Goal: Transaction & Acquisition: Subscribe to service/newsletter

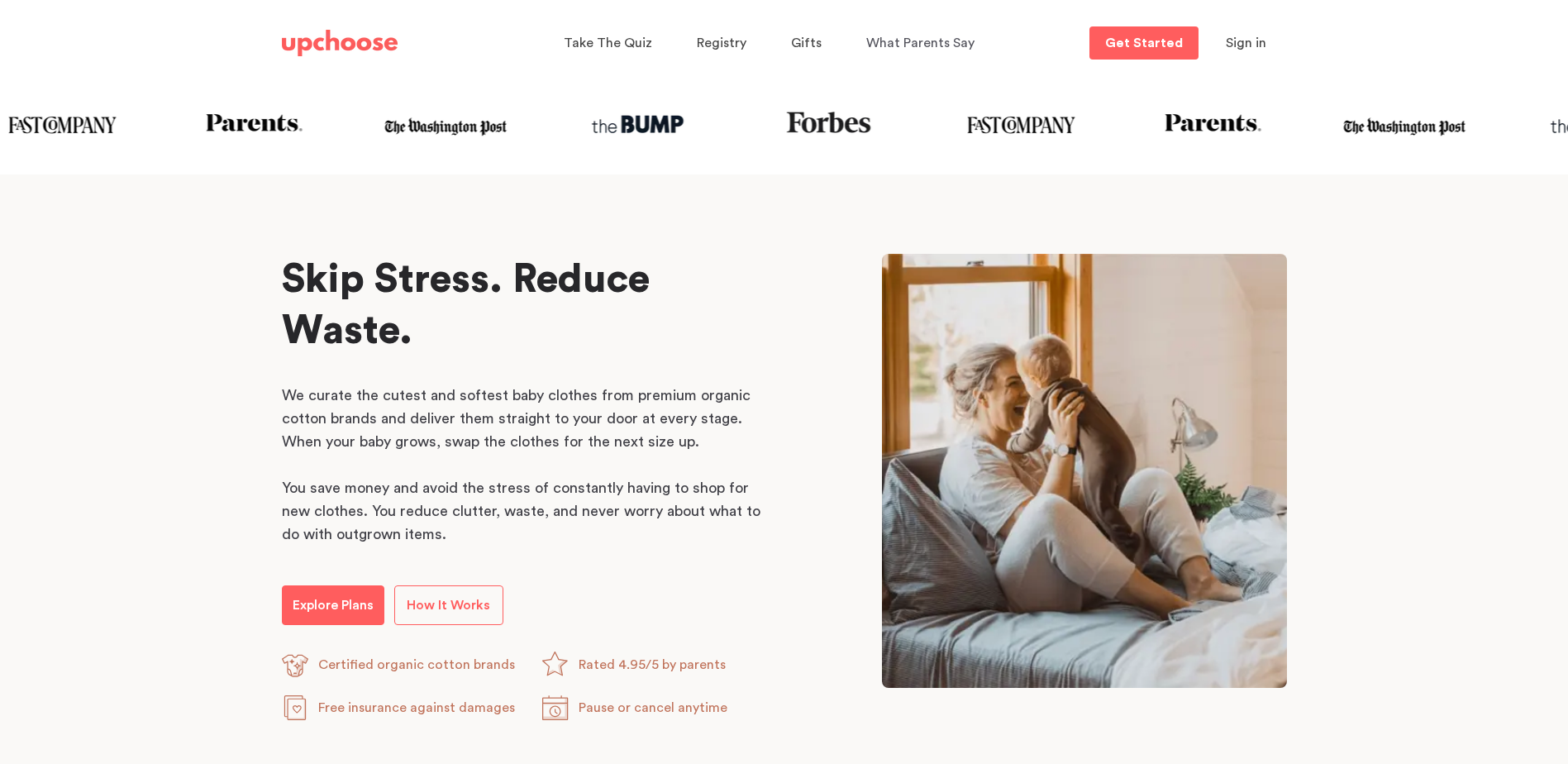
scroll to position [662, 0]
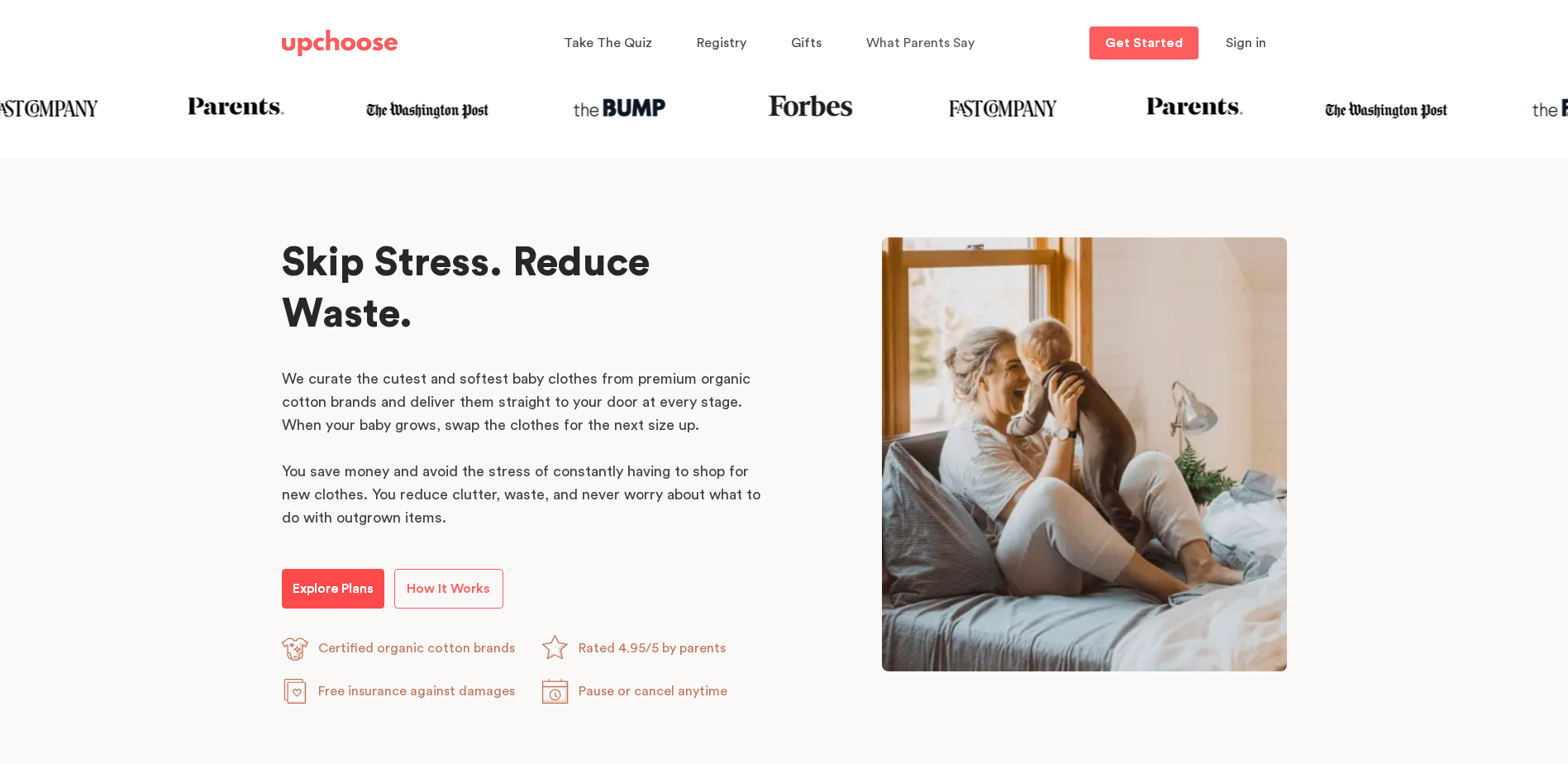
click at [316, 588] on p "Explore Plans" at bounding box center [334, 588] width 81 height 20
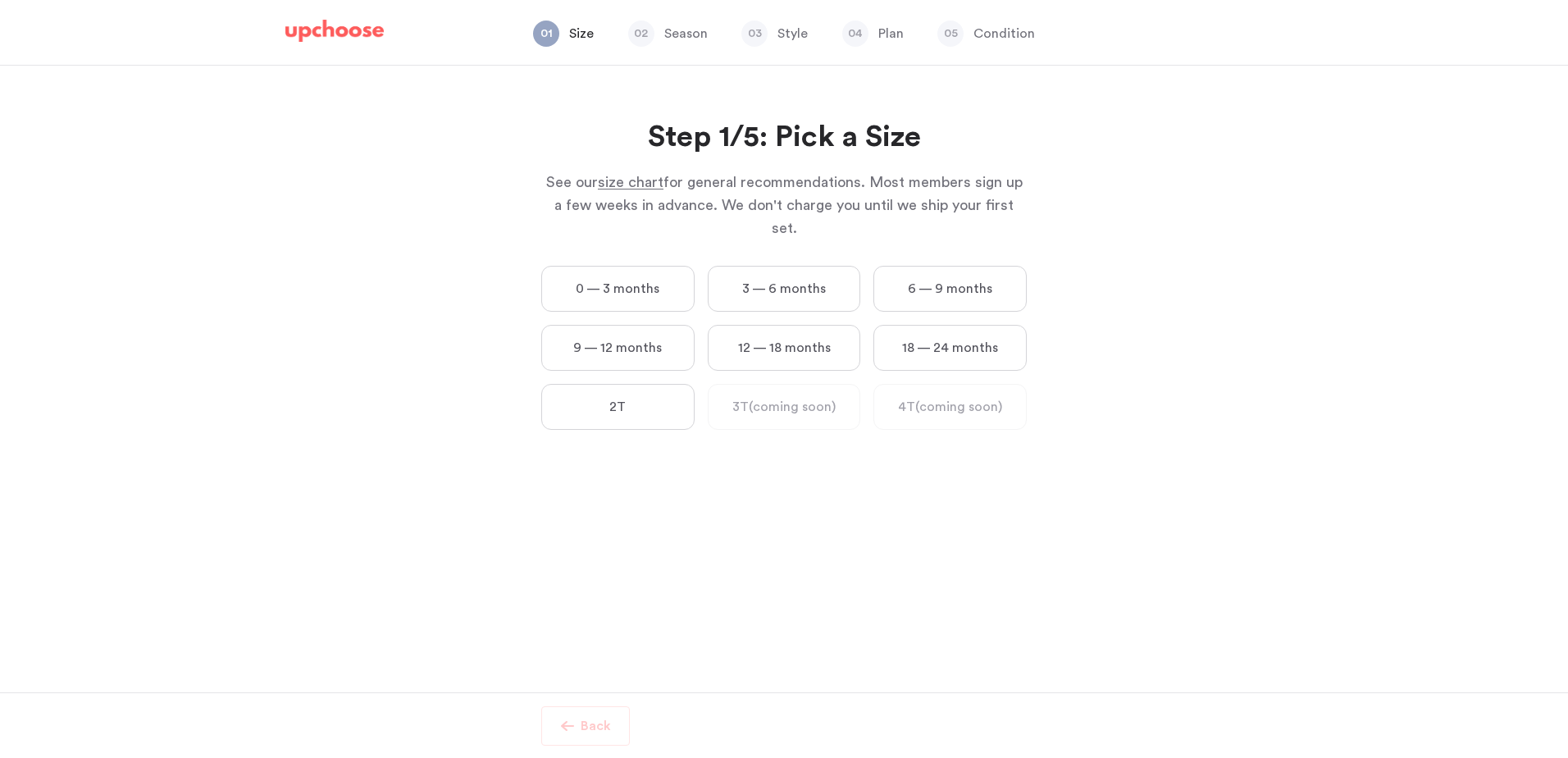
drag, startPoint x: 892, startPoint y: 295, endPoint x: 837, endPoint y: 283, distance: 56.3
click at [886, 295] on div "0 — 3 months 3 — 6 months 6 — 9 months 9 — 12 months 12 — 18 months 18 — 24 mon…" at bounding box center [784, 354] width 499 height 177
click at [685, 281] on label "0 — 3 months" at bounding box center [618, 288] width 154 height 46
click at [0, 0] on months "0 — 3 months" at bounding box center [0, 0] width 0 height 0
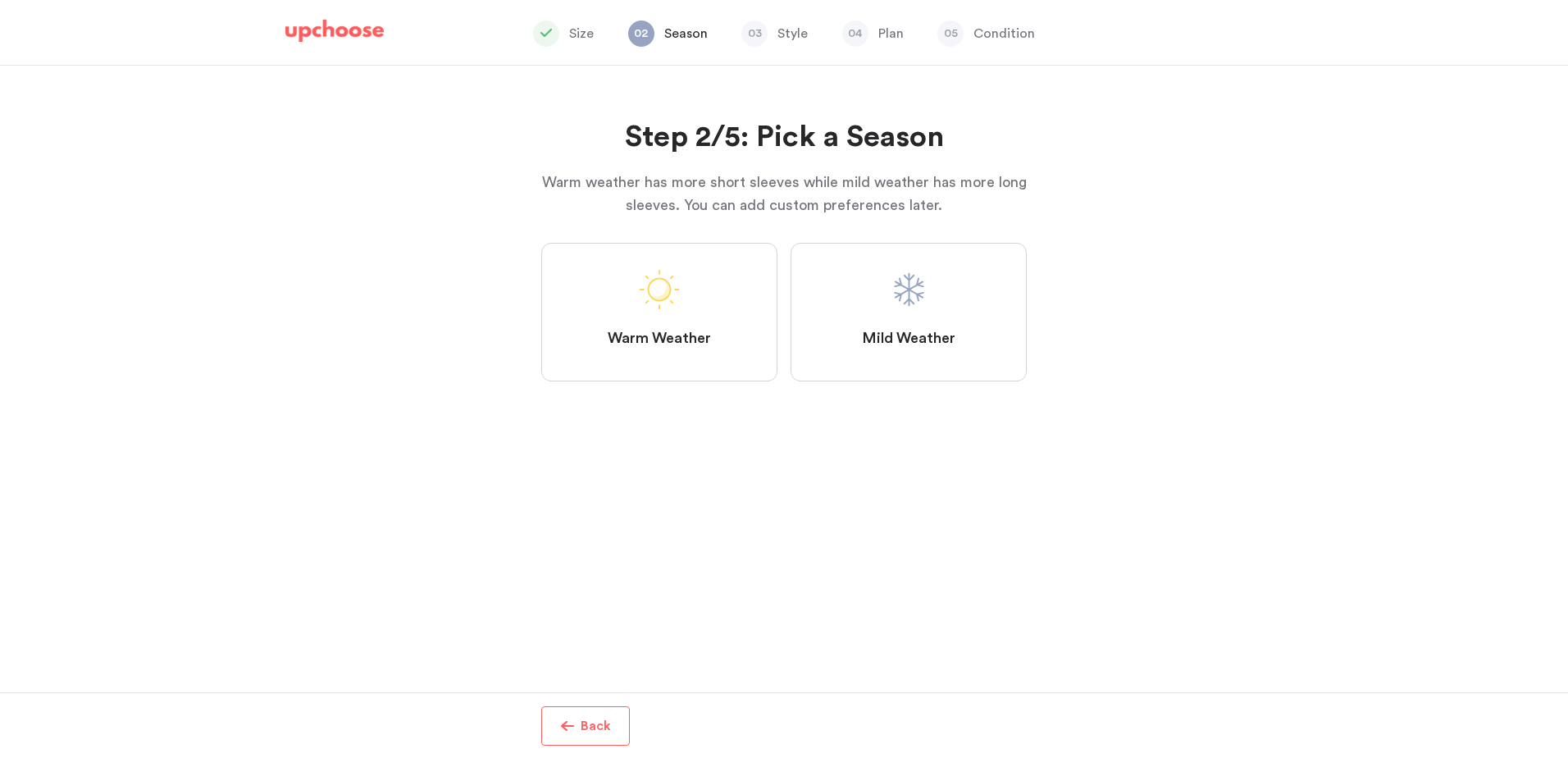
click at [867, 324] on label "Mild Weather" at bounding box center [909, 312] width 236 height 139
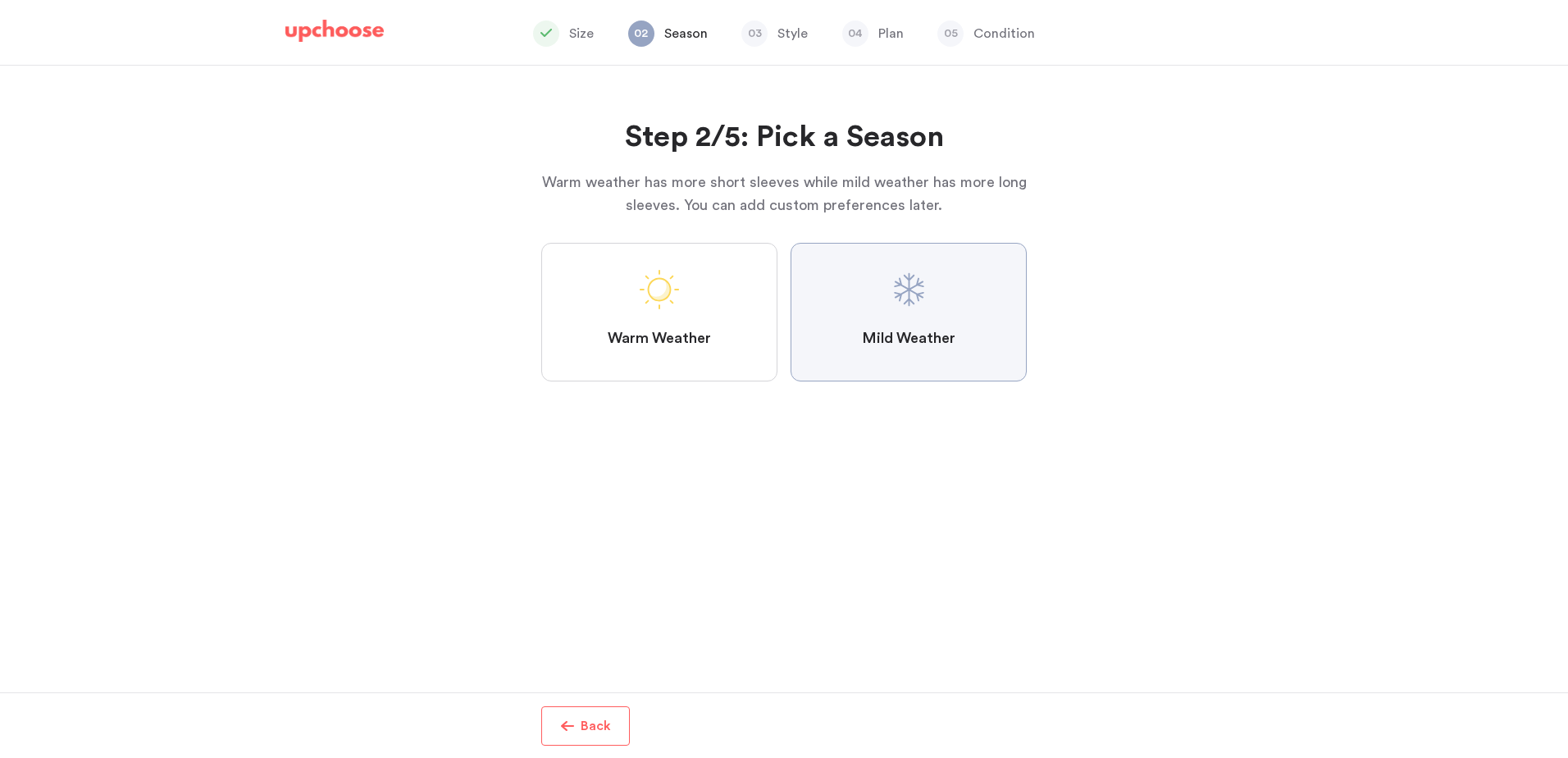
click at [0, 0] on Weather "Mild Weather" at bounding box center [0, 0] width 0 height 0
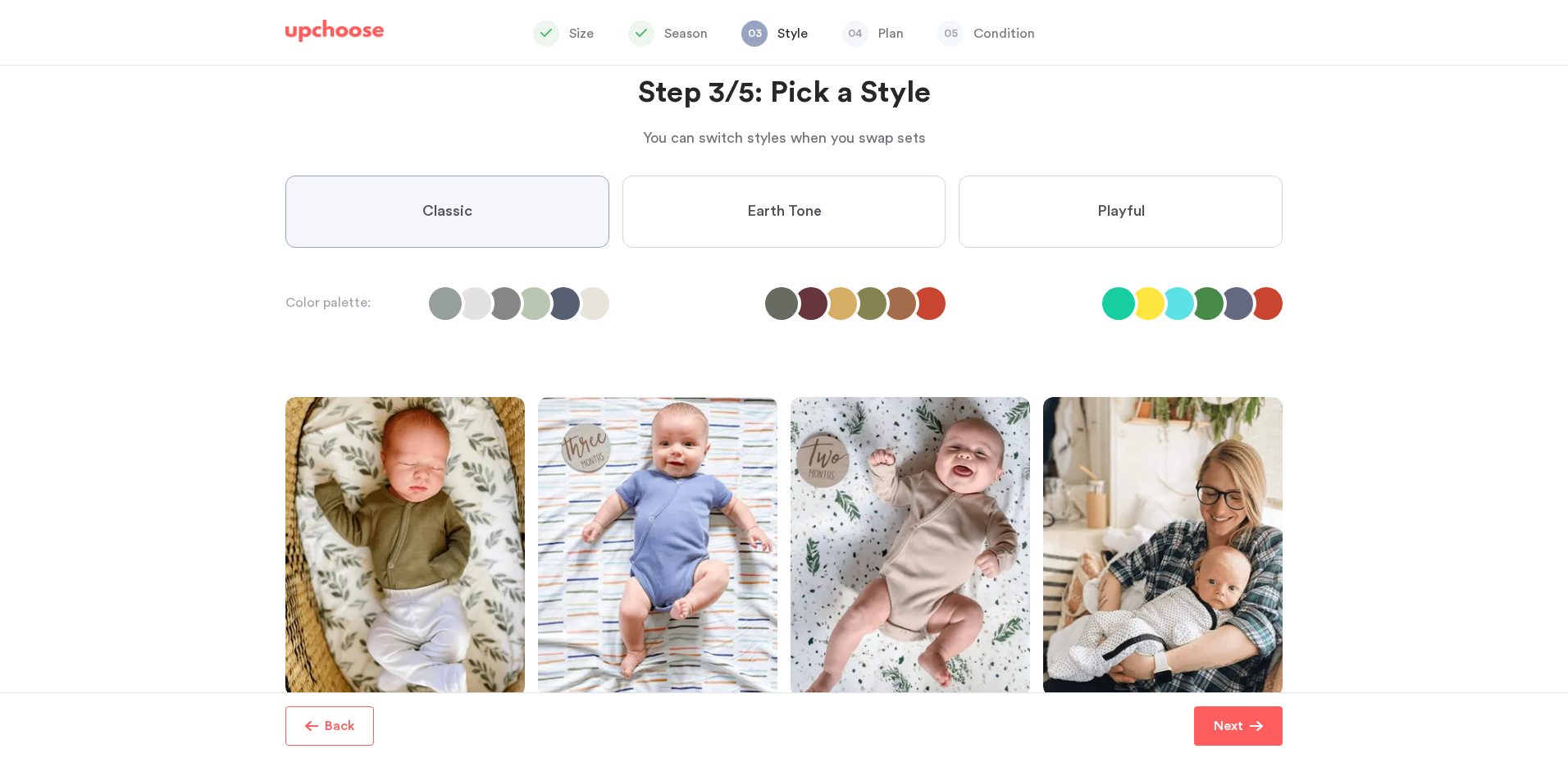
scroll to position [82, 0]
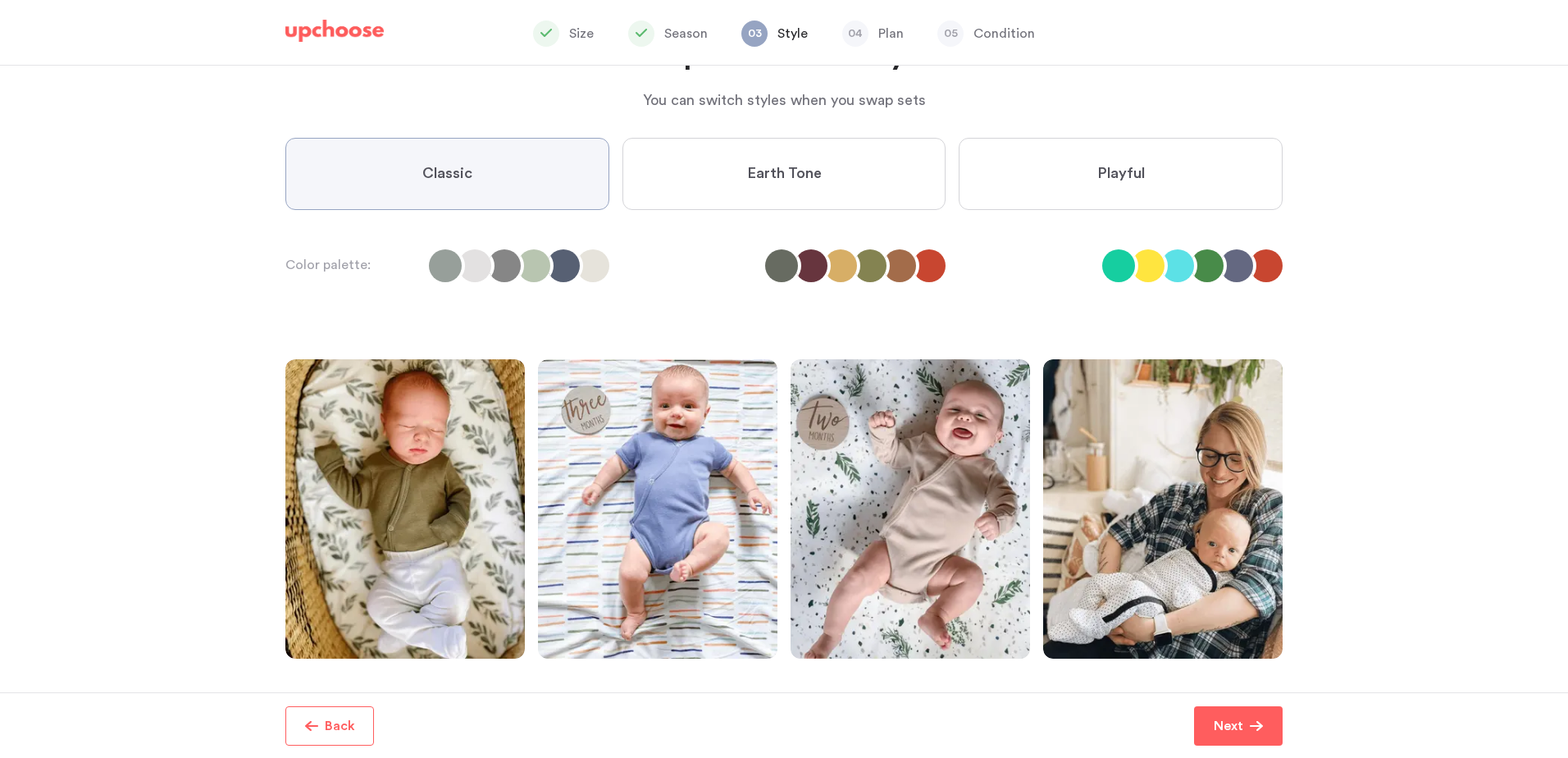
click at [1175, 194] on label "Playful" at bounding box center [1120, 174] width 324 height 72
click at [0, 0] on input "Playful" at bounding box center [0, 0] width 0 height 0
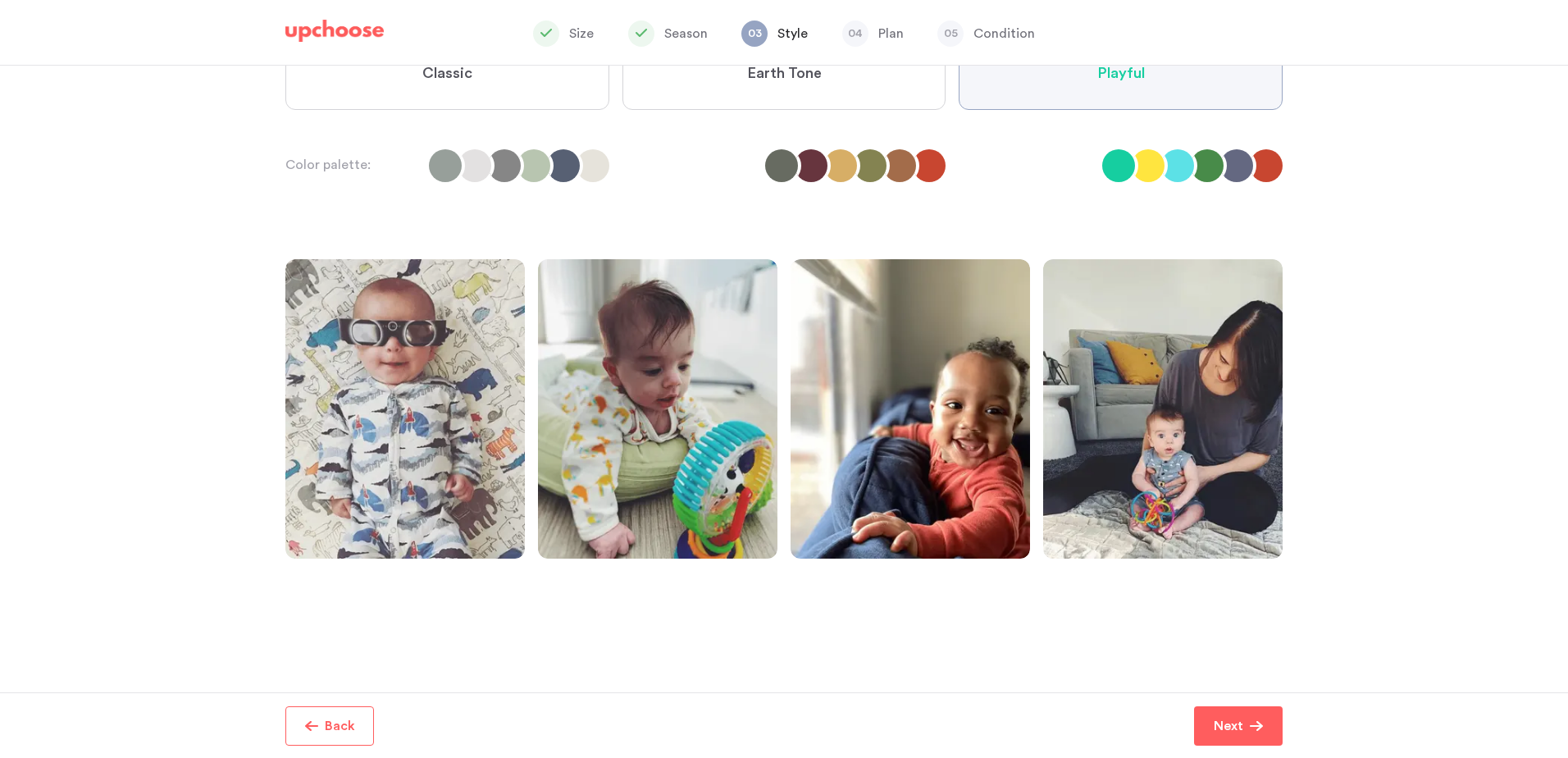
scroll to position [190, 0]
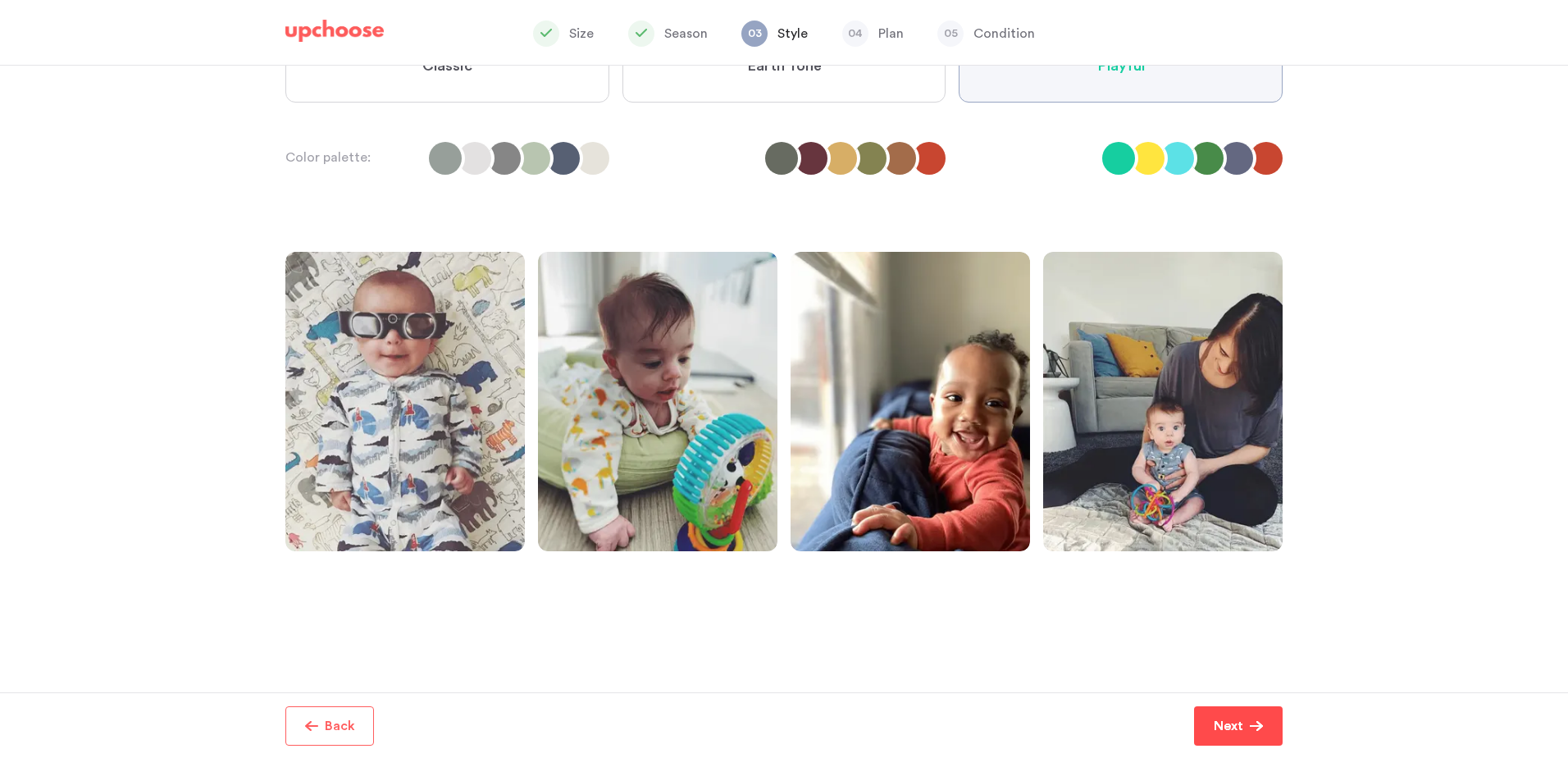
click at [1236, 729] on p "Next" at bounding box center [1228, 725] width 29 height 20
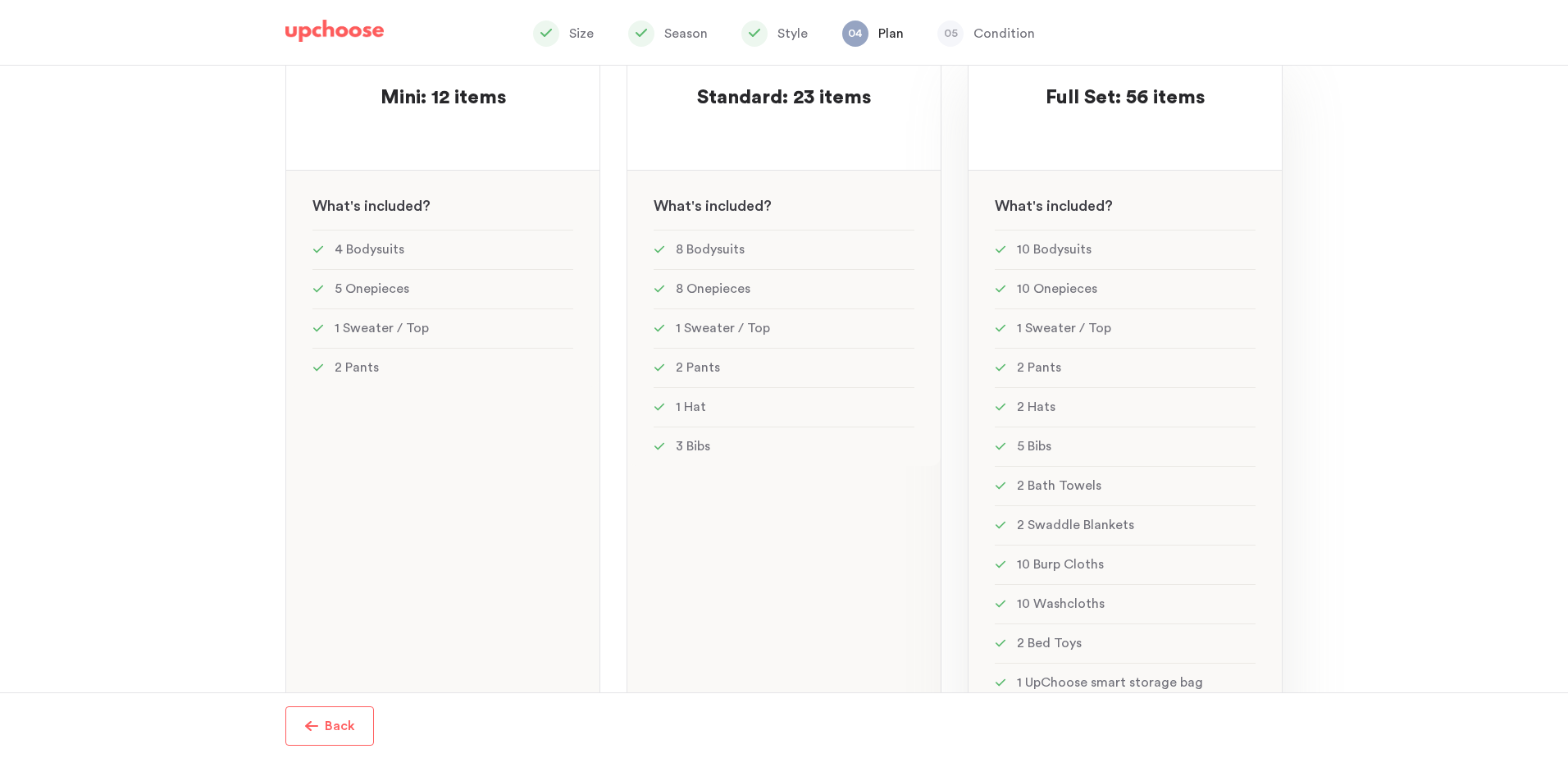
scroll to position [57, 0]
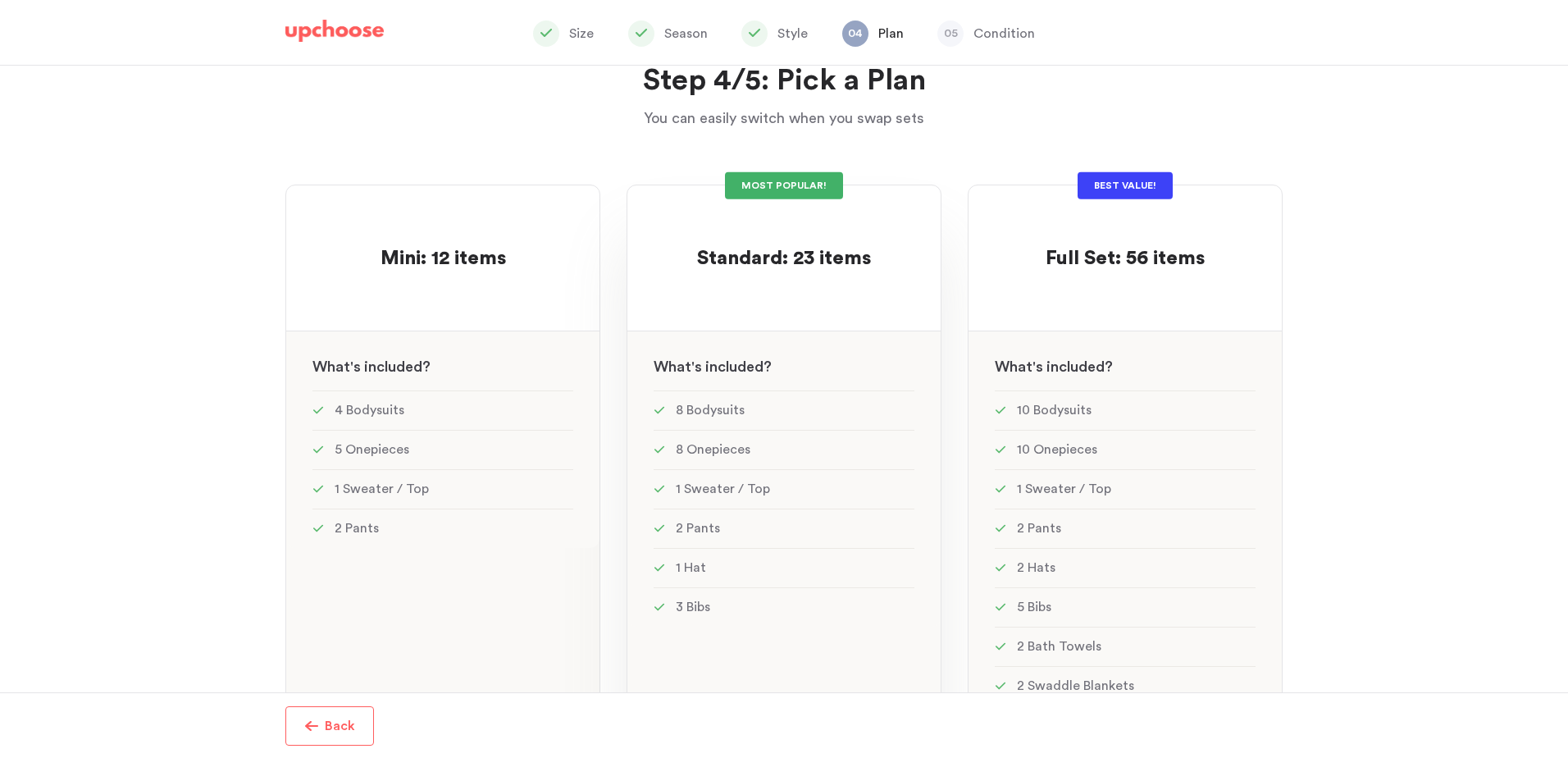
click at [783, 236] on p at bounding box center [783, 233] width 173 height 26
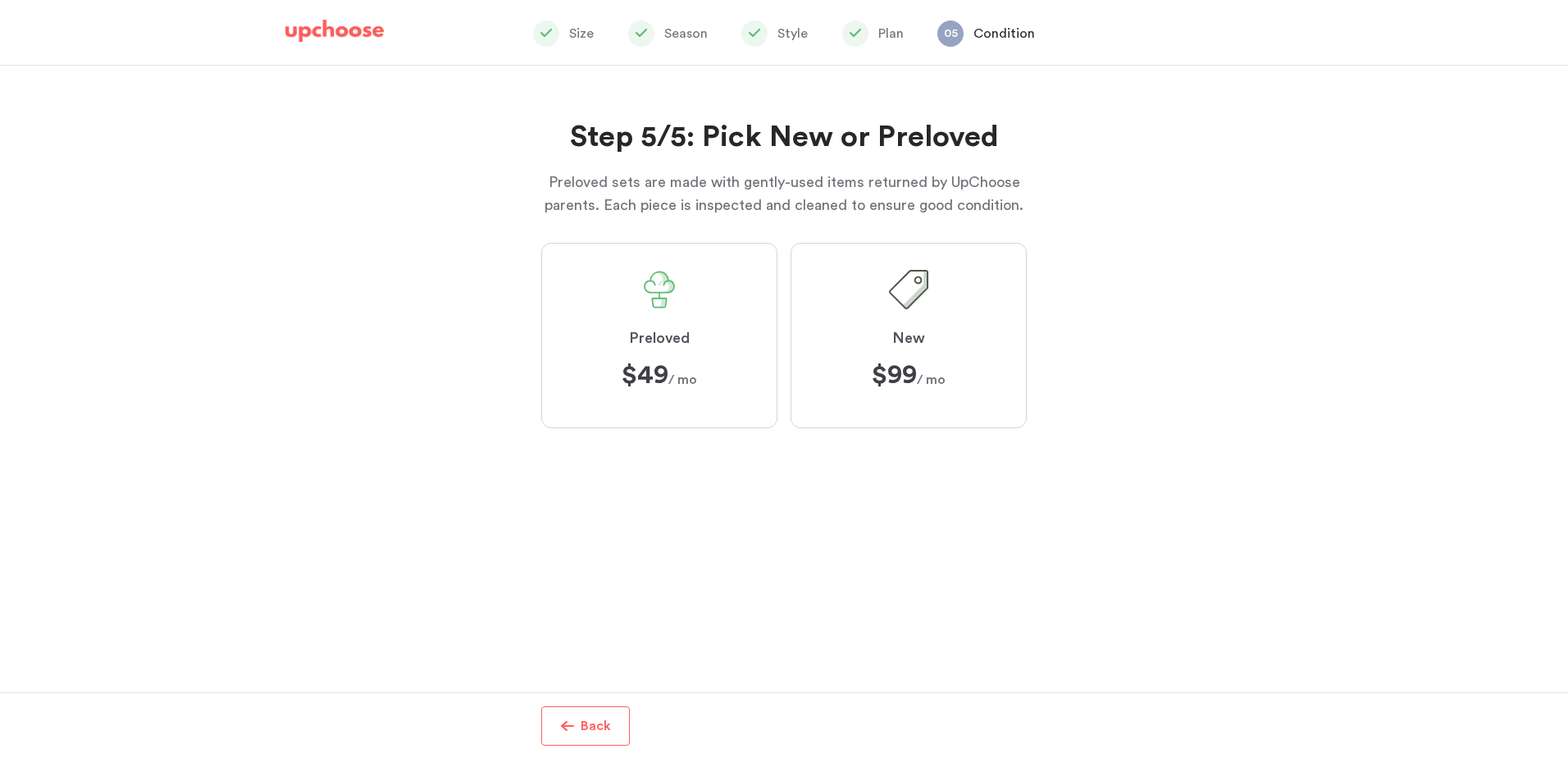
click at [894, 363] on strong "$99" at bounding box center [895, 375] width 45 height 26
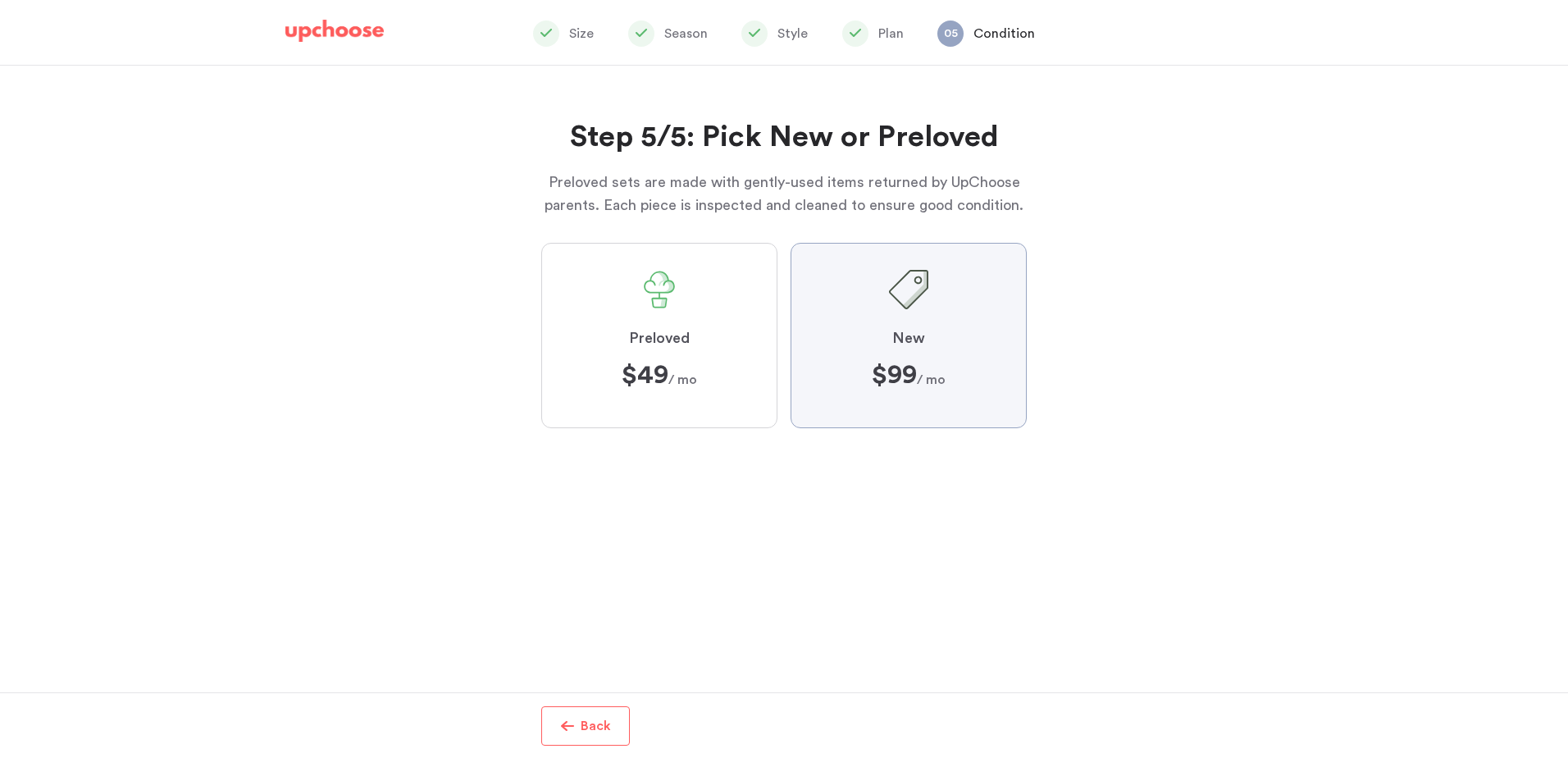
click at [0, 0] on input "New $99 ﻿ $99 / mo" at bounding box center [0, 0] width 0 height 0
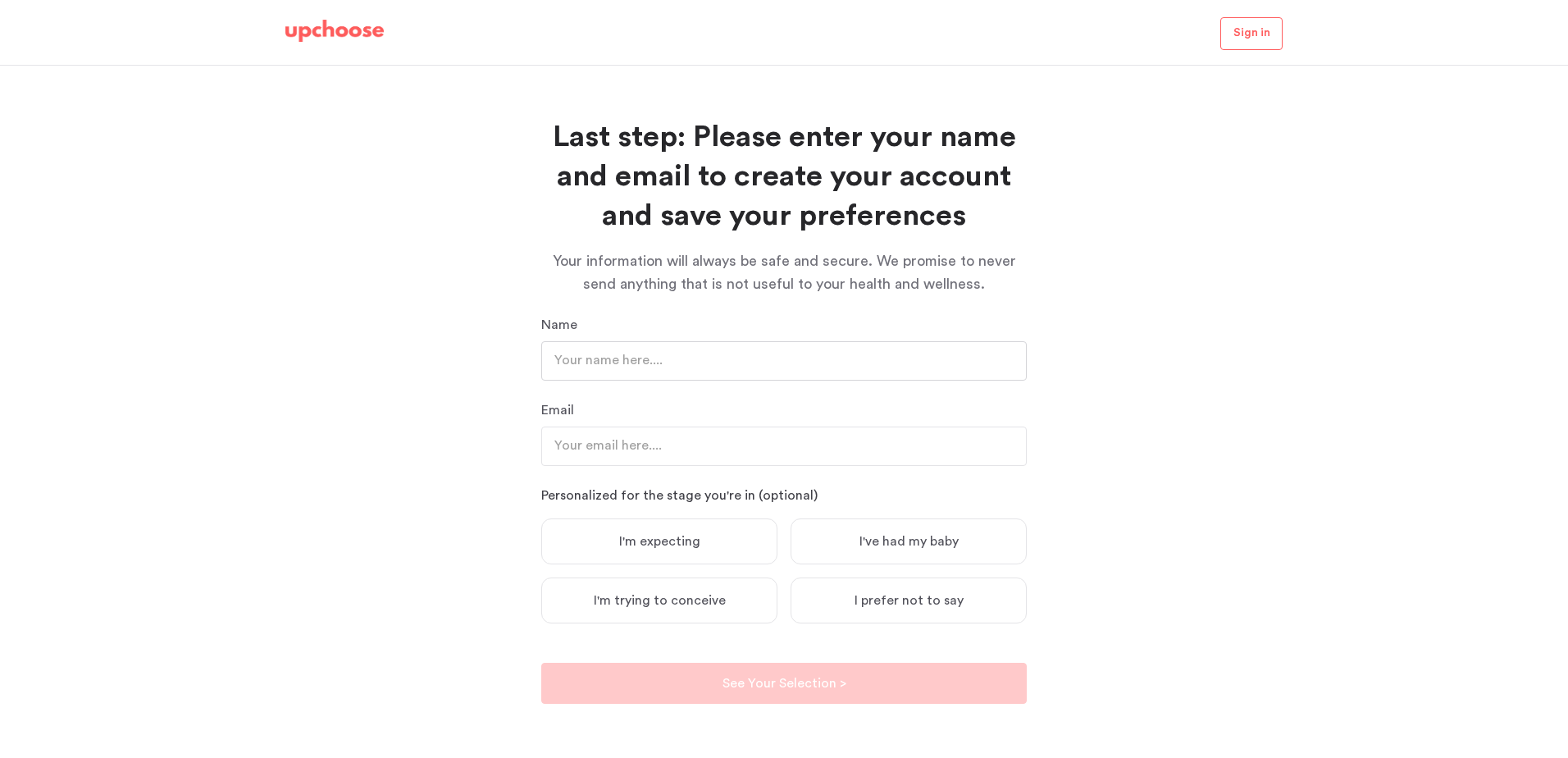
click at [689, 364] on input "text" at bounding box center [784, 361] width 486 height 39
click at [1286, 317] on div "Last step: Please enter your name and email to create your account and save you…" at bounding box center [784, 412] width 1568 height 692
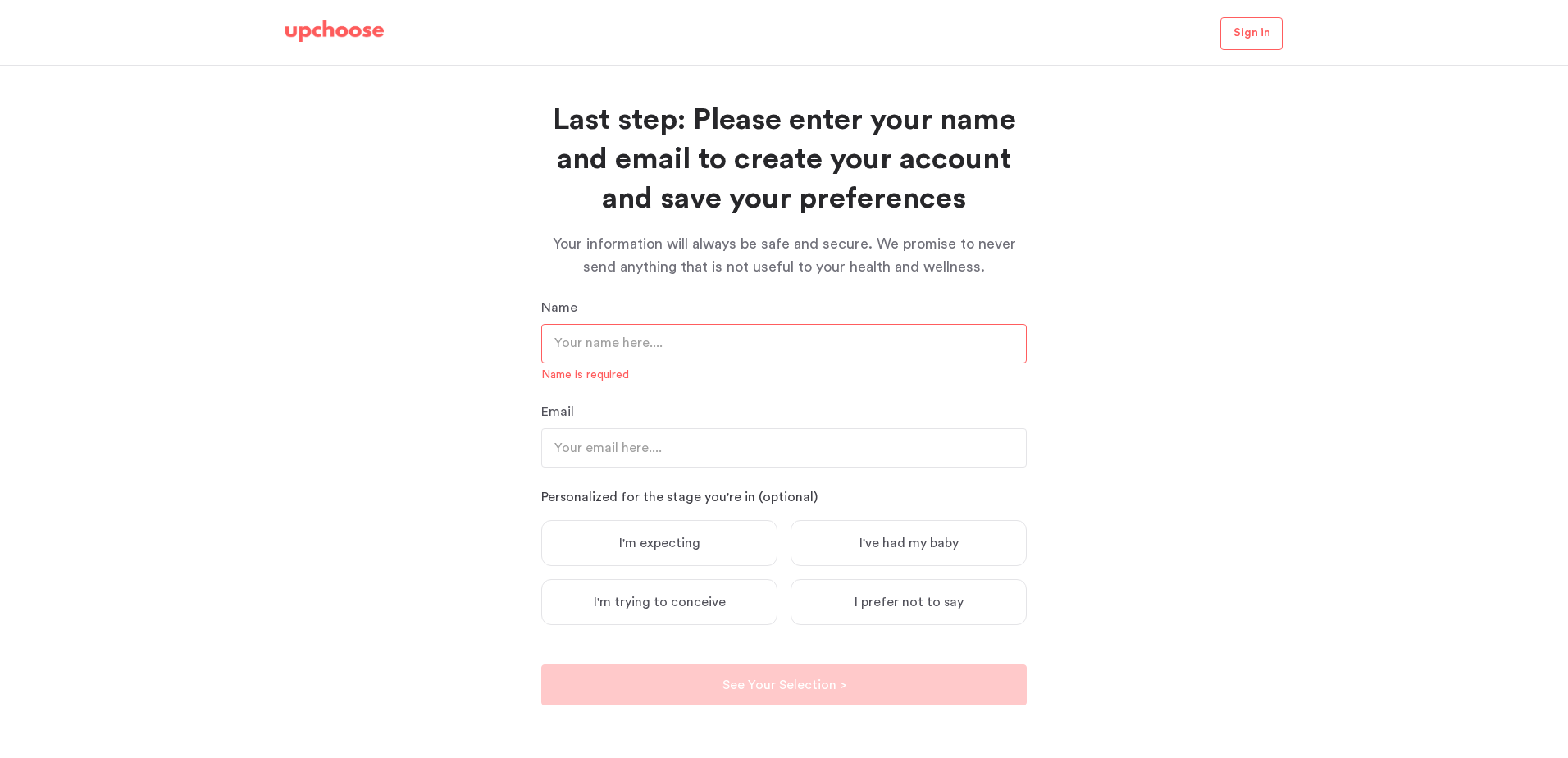
scroll to position [0, 0]
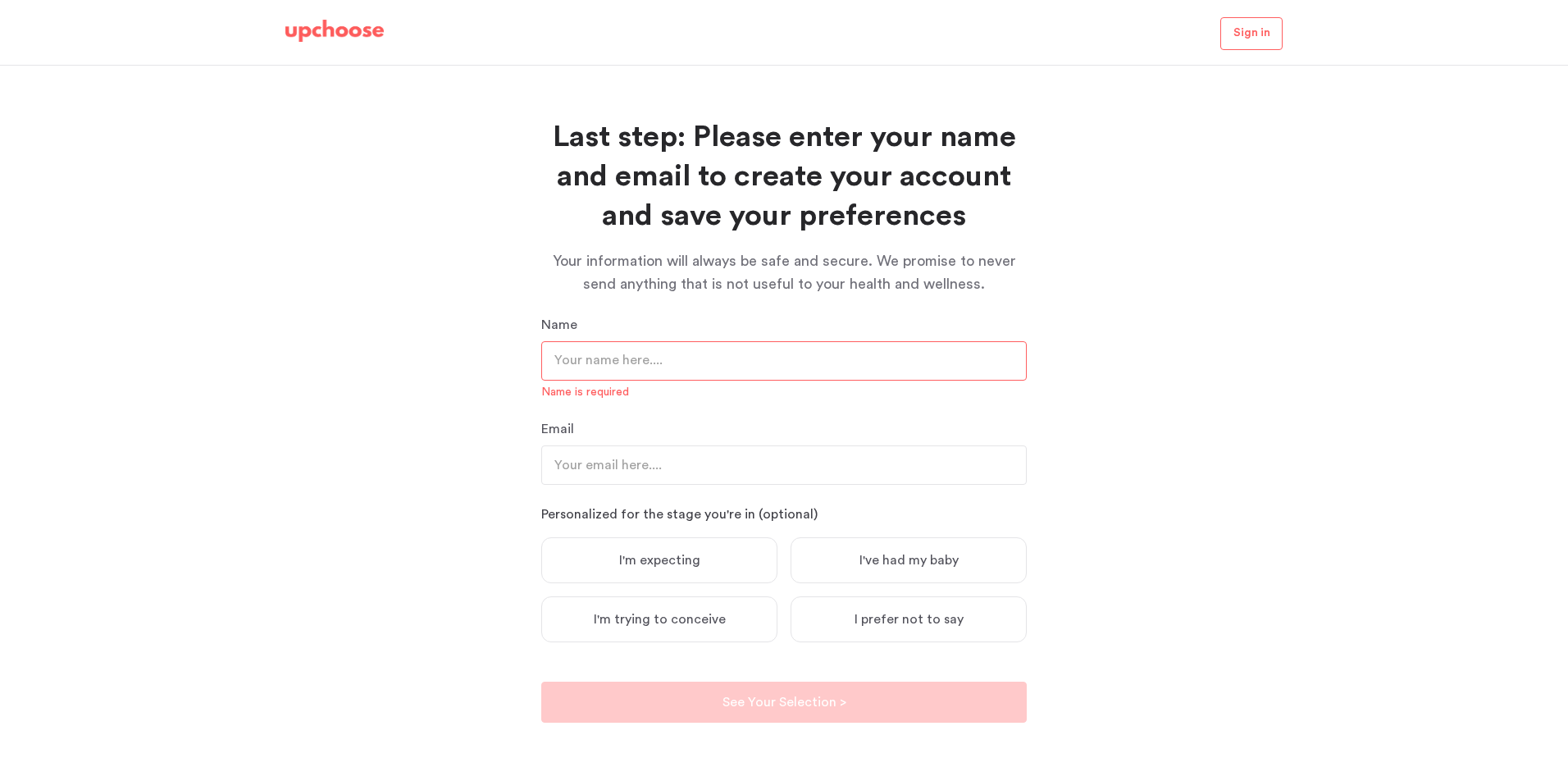
scroll to position [190, 0]
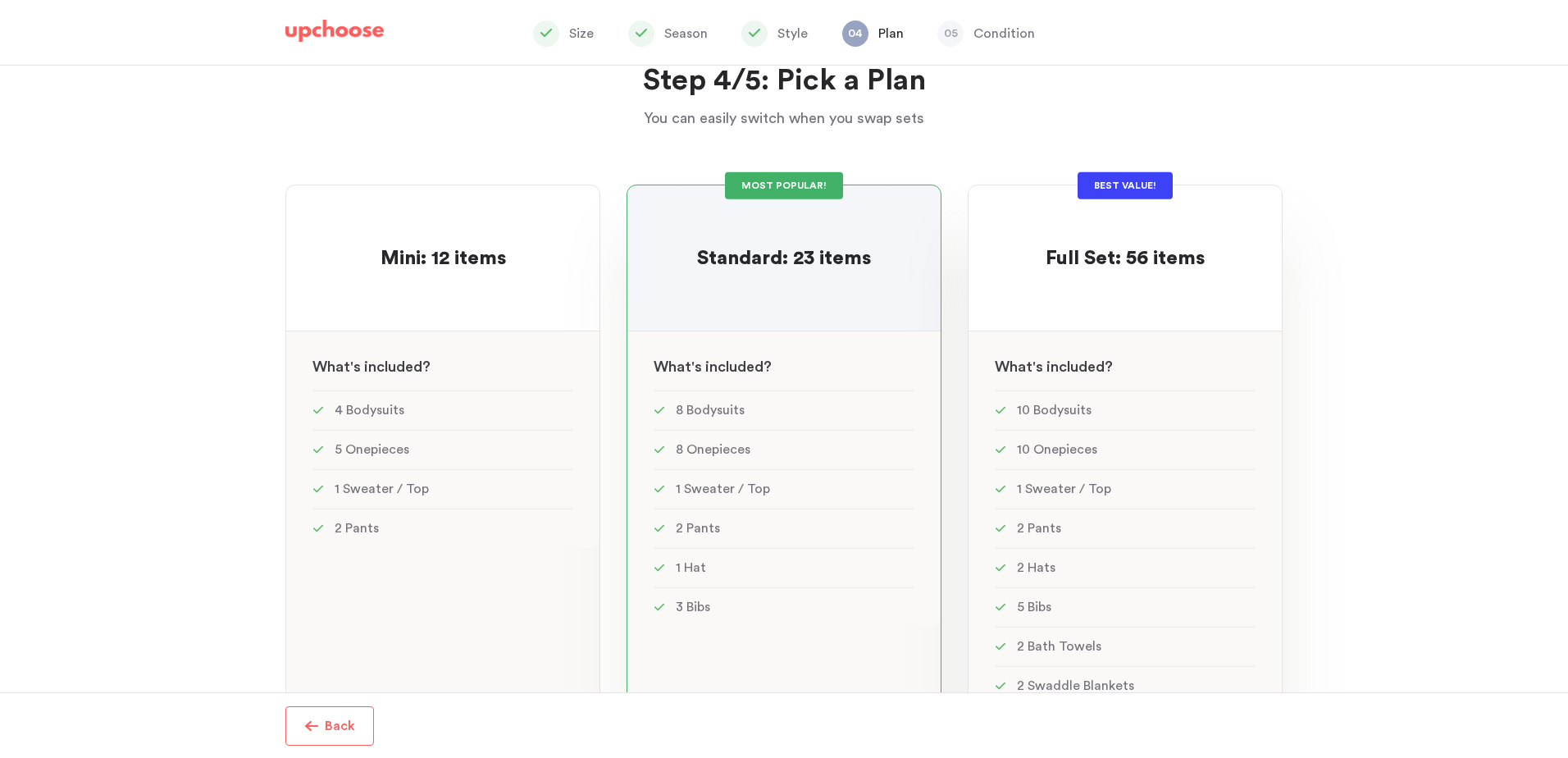
click at [1090, 274] on div at bounding box center [1125, 288] width 261 height 32
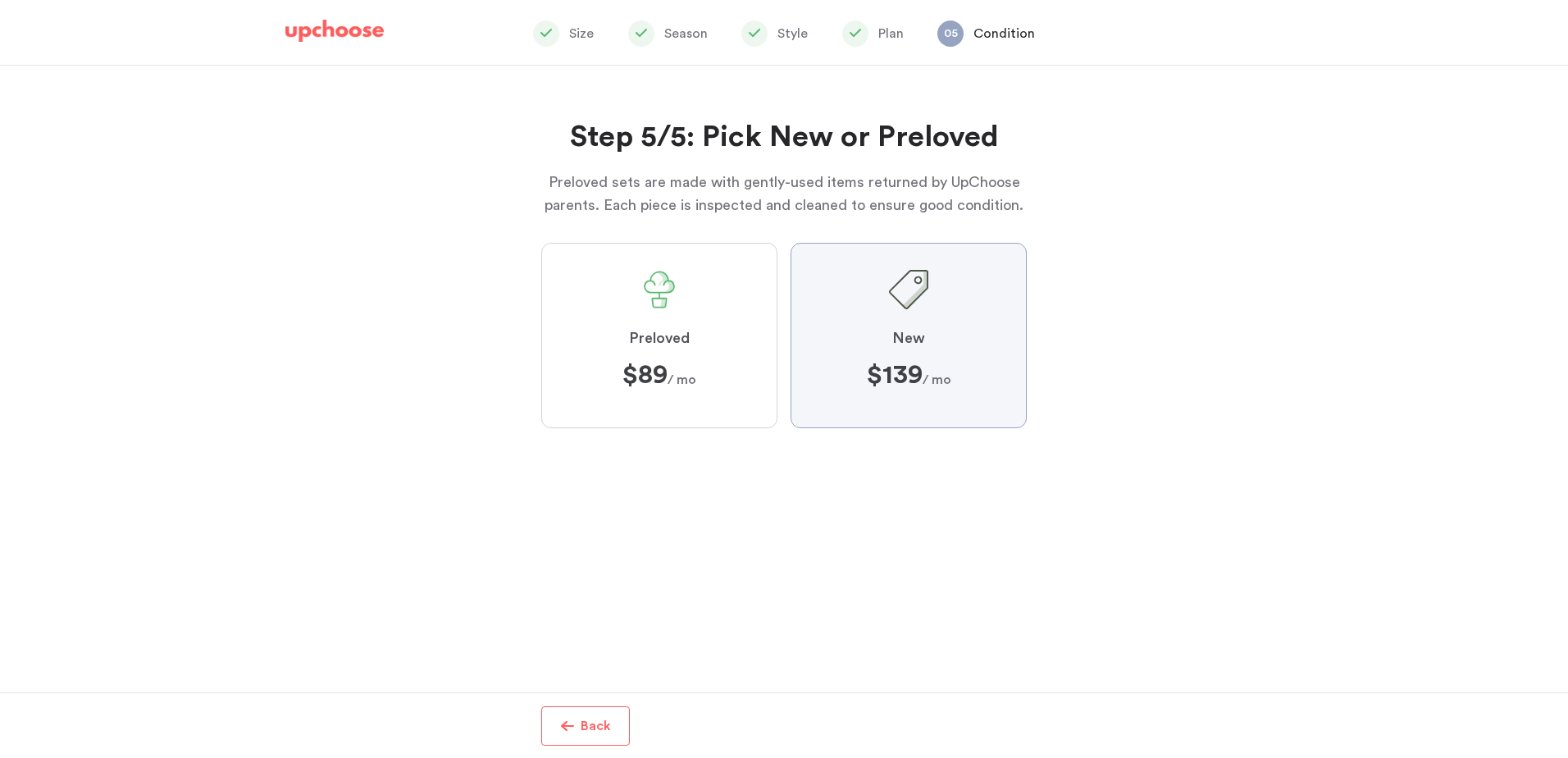
click at [755, 347] on label "Preloved $89 $89 / mo" at bounding box center [659, 336] width 236 height 186
click at [0, 0] on input "Preloved $89 $89 / mo" at bounding box center [0, 0] width 0 height 0
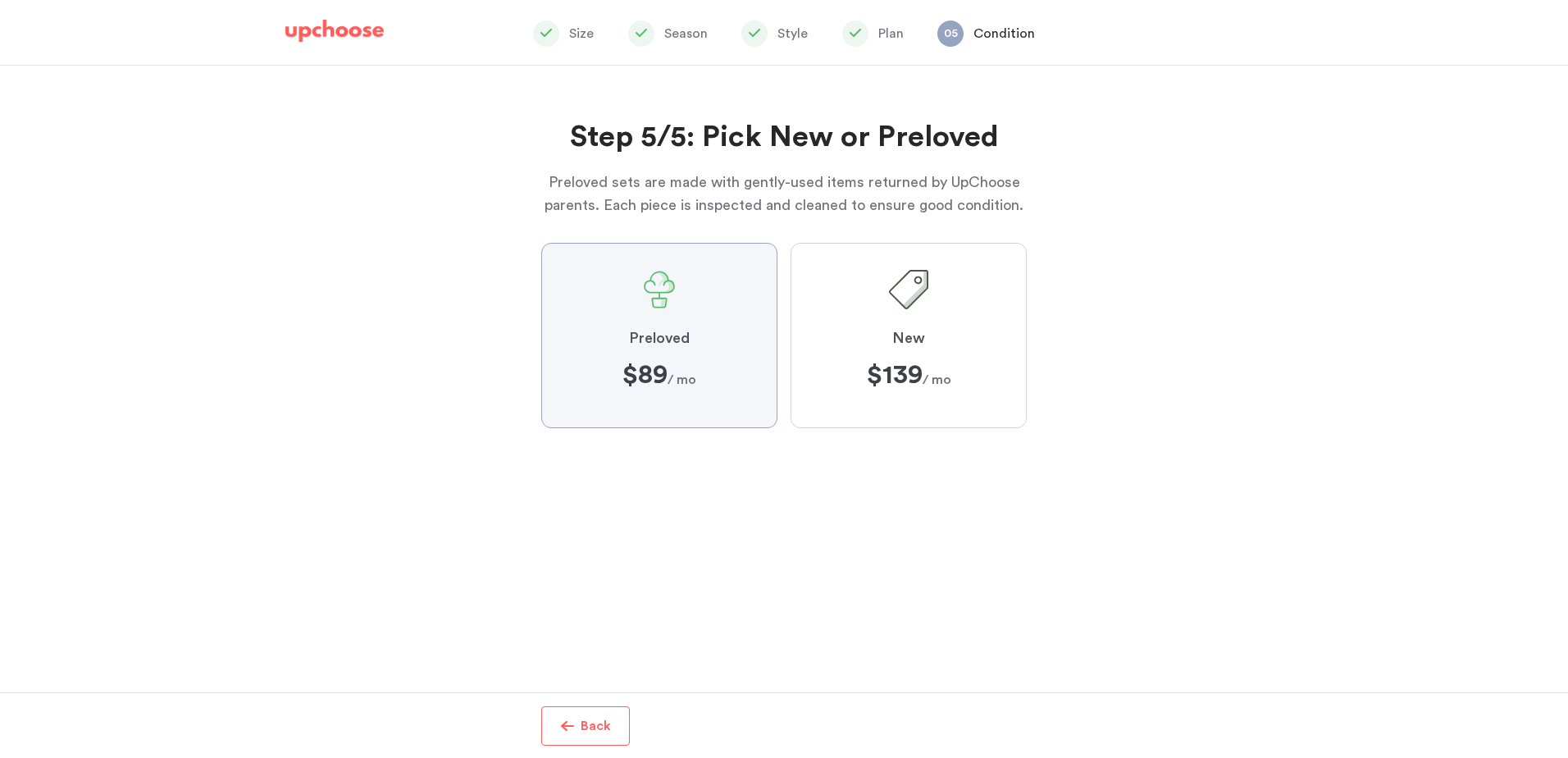
scroll to position [124, 0]
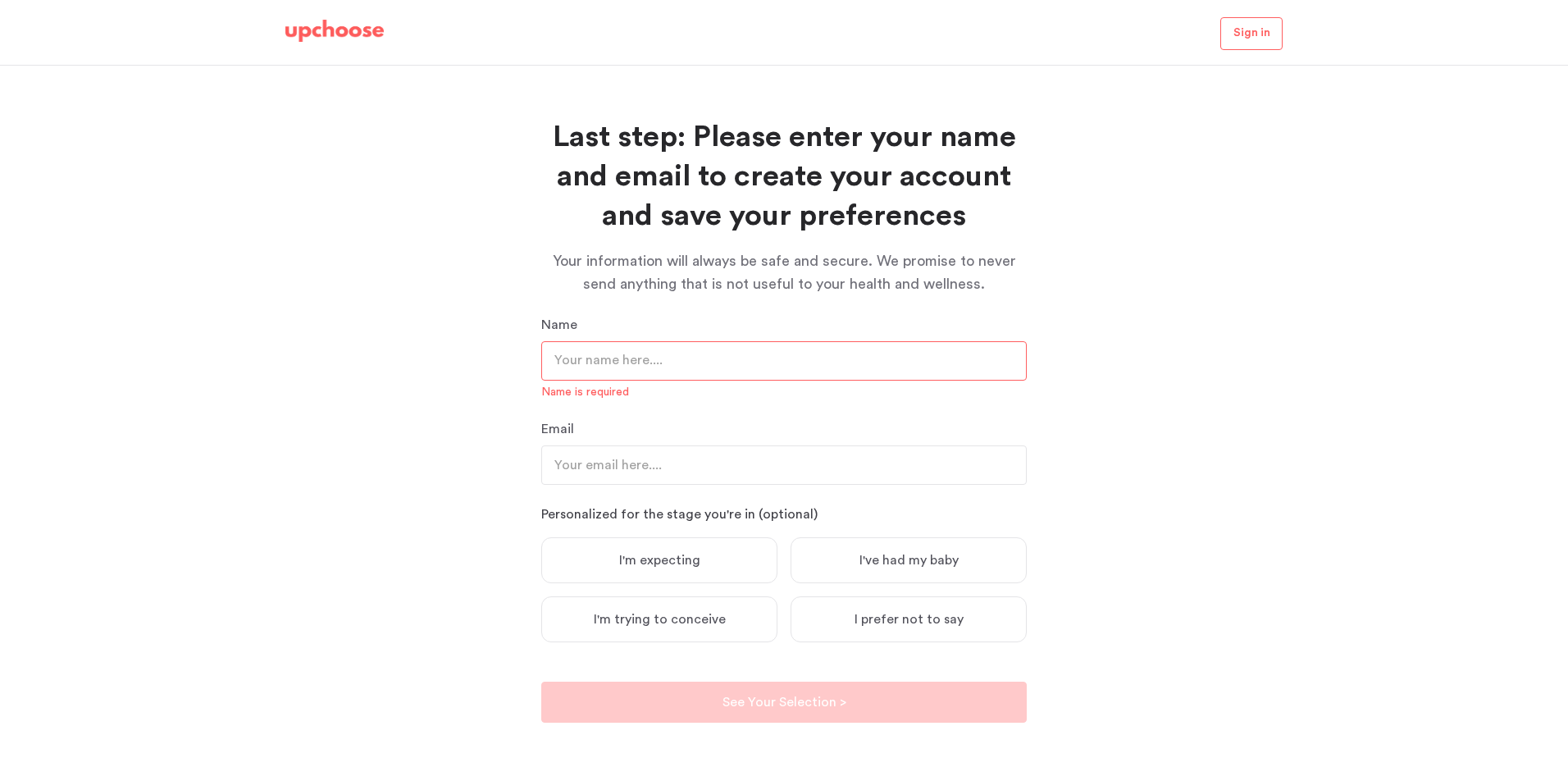
click at [351, 29] on img at bounding box center [334, 31] width 98 height 23
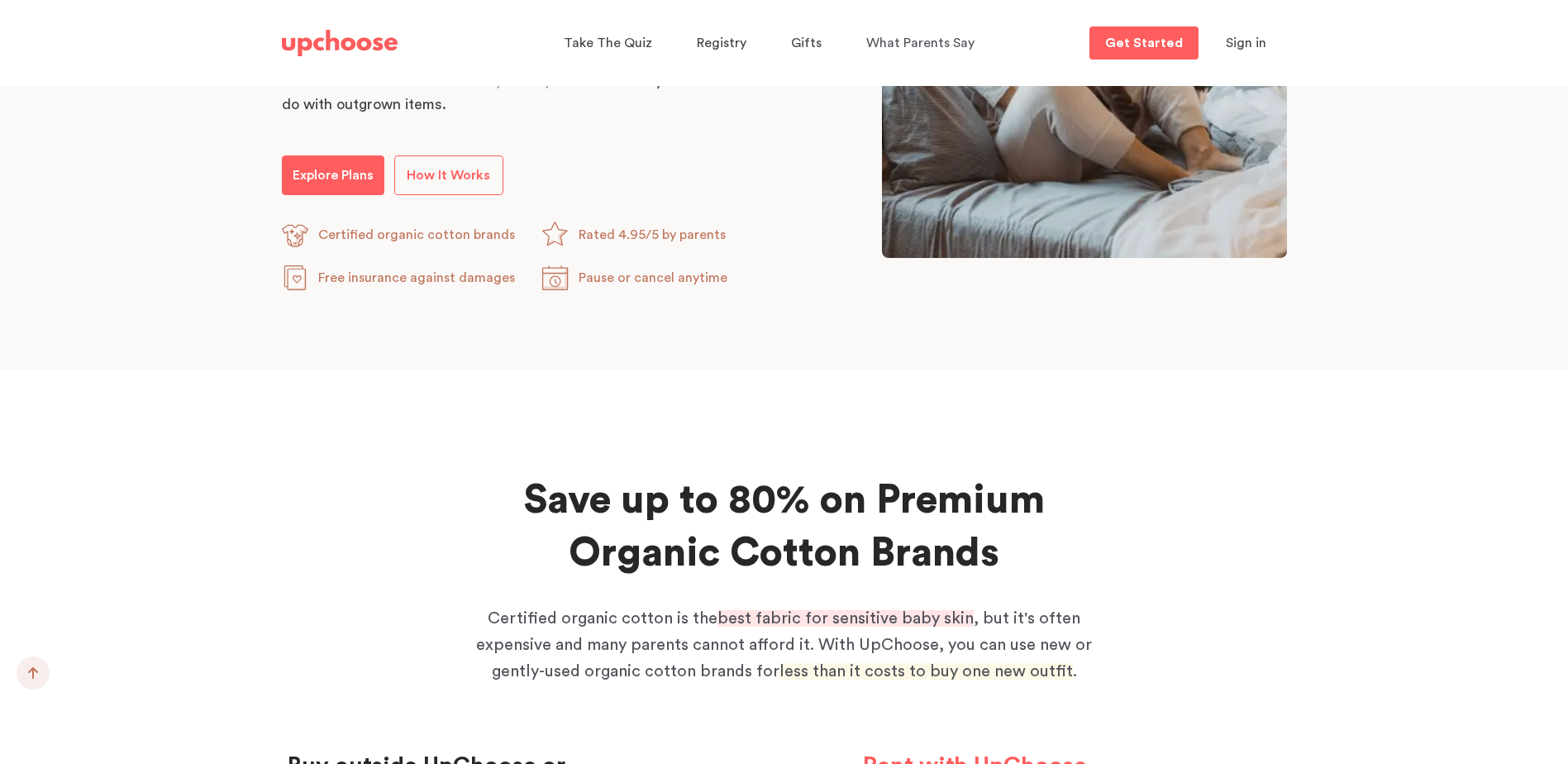
scroll to position [1157, 0]
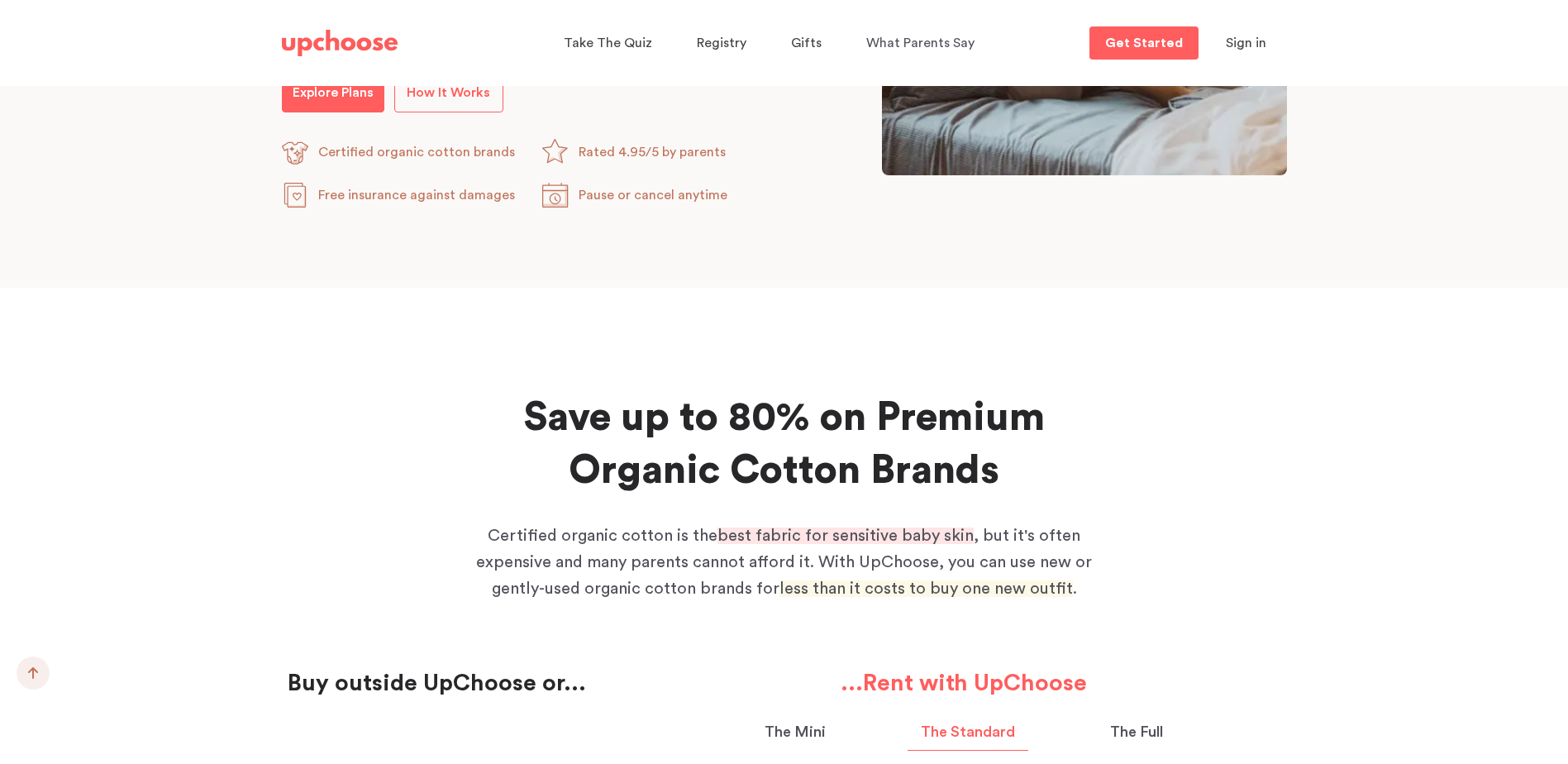
click at [457, 85] on div "Take The Quiz Registry Gifts What Parents Say Home Take The Quiz Registry Gifti…" at bounding box center [784, 43] width 1044 height 86
click at [447, 102] on p "How It Works" at bounding box center [448, 92] width 83 height 20
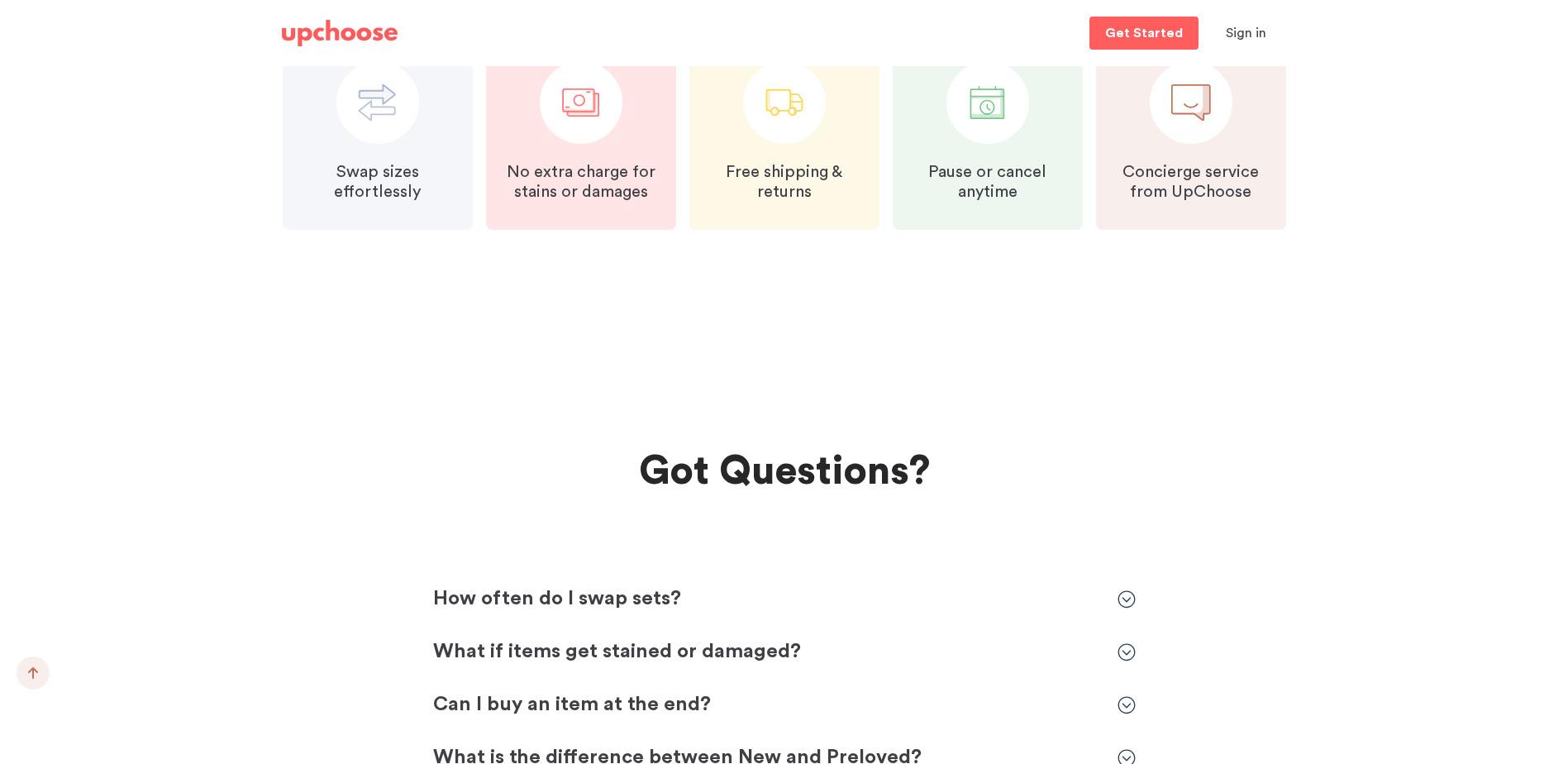
scroll to position [4465, 0]
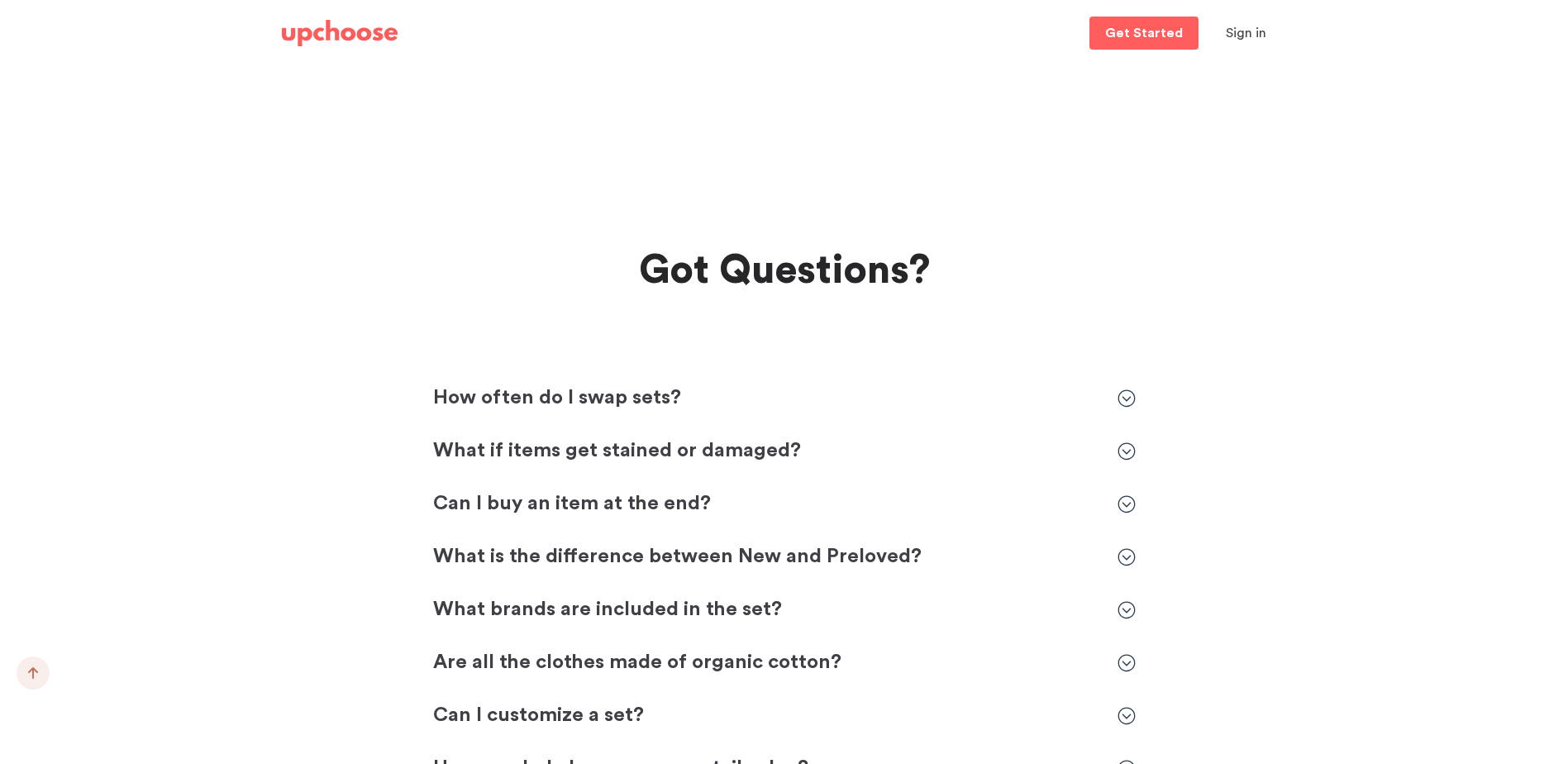
click at [1129, 397] on icon at bounding box center [1126, 398] width 18 height 18
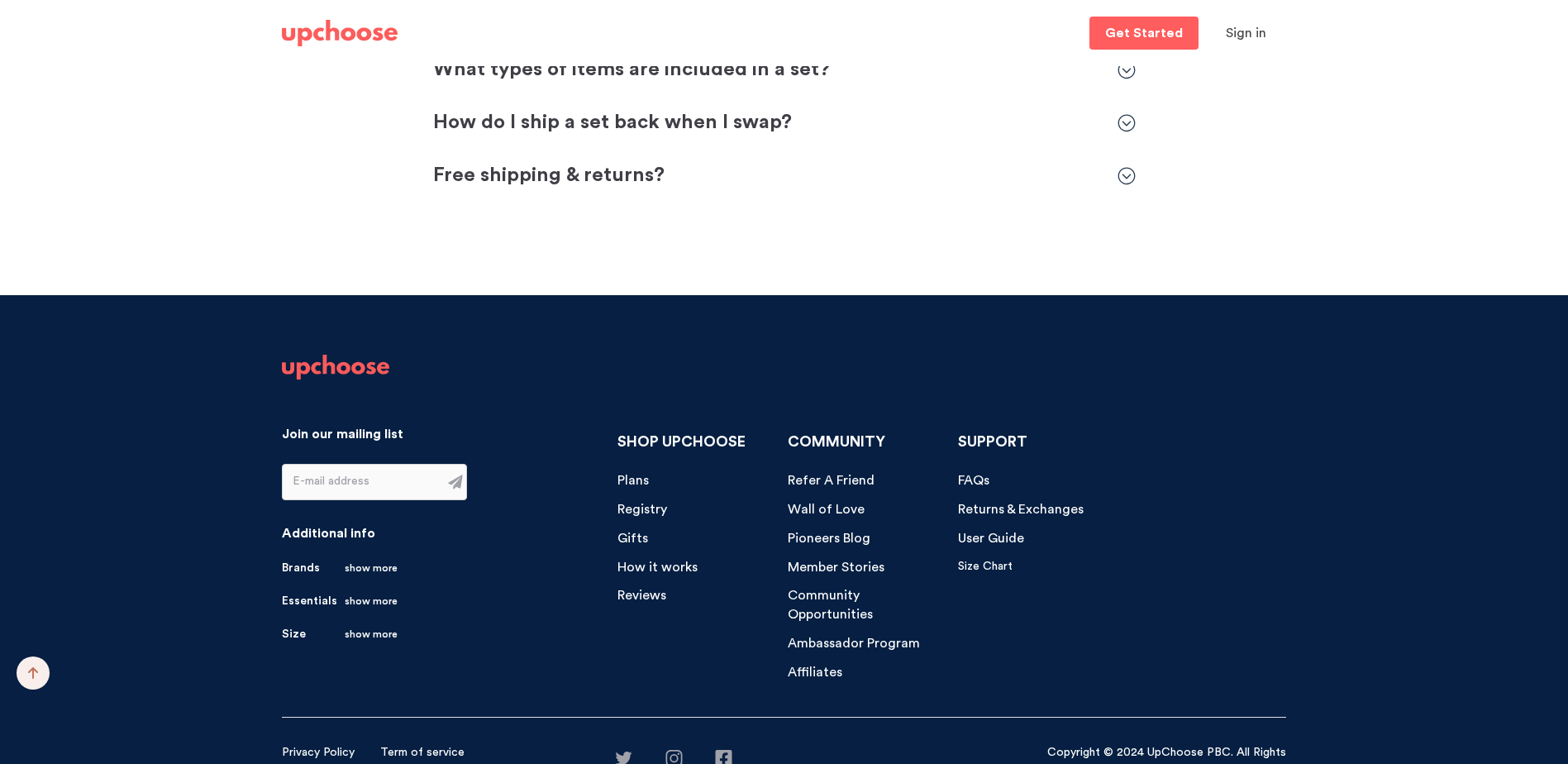
scroll to position [5745, 0]
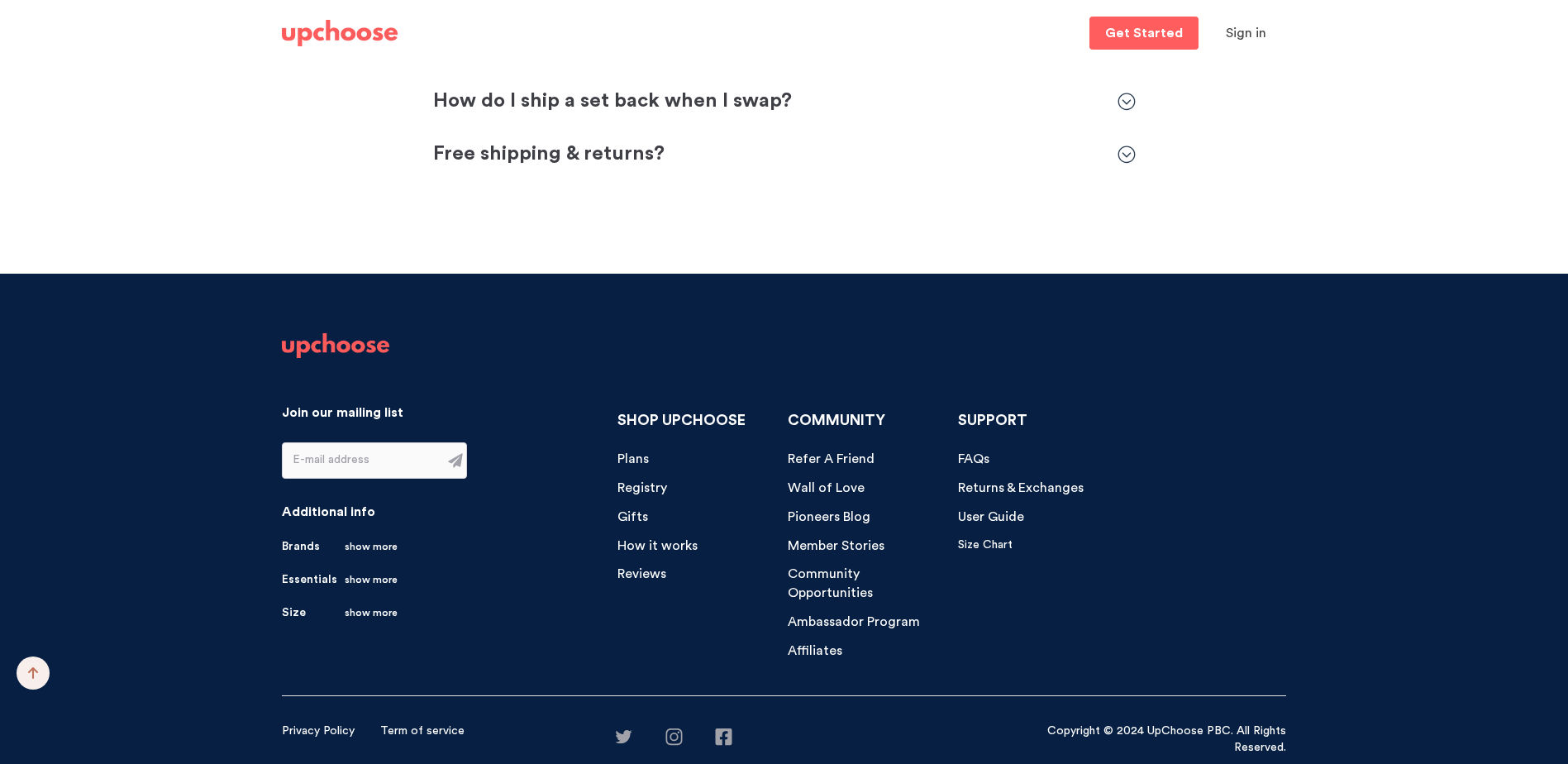
click at [636, 495] on p "Registry" at bounding box center [642, 488] width 49 height 19
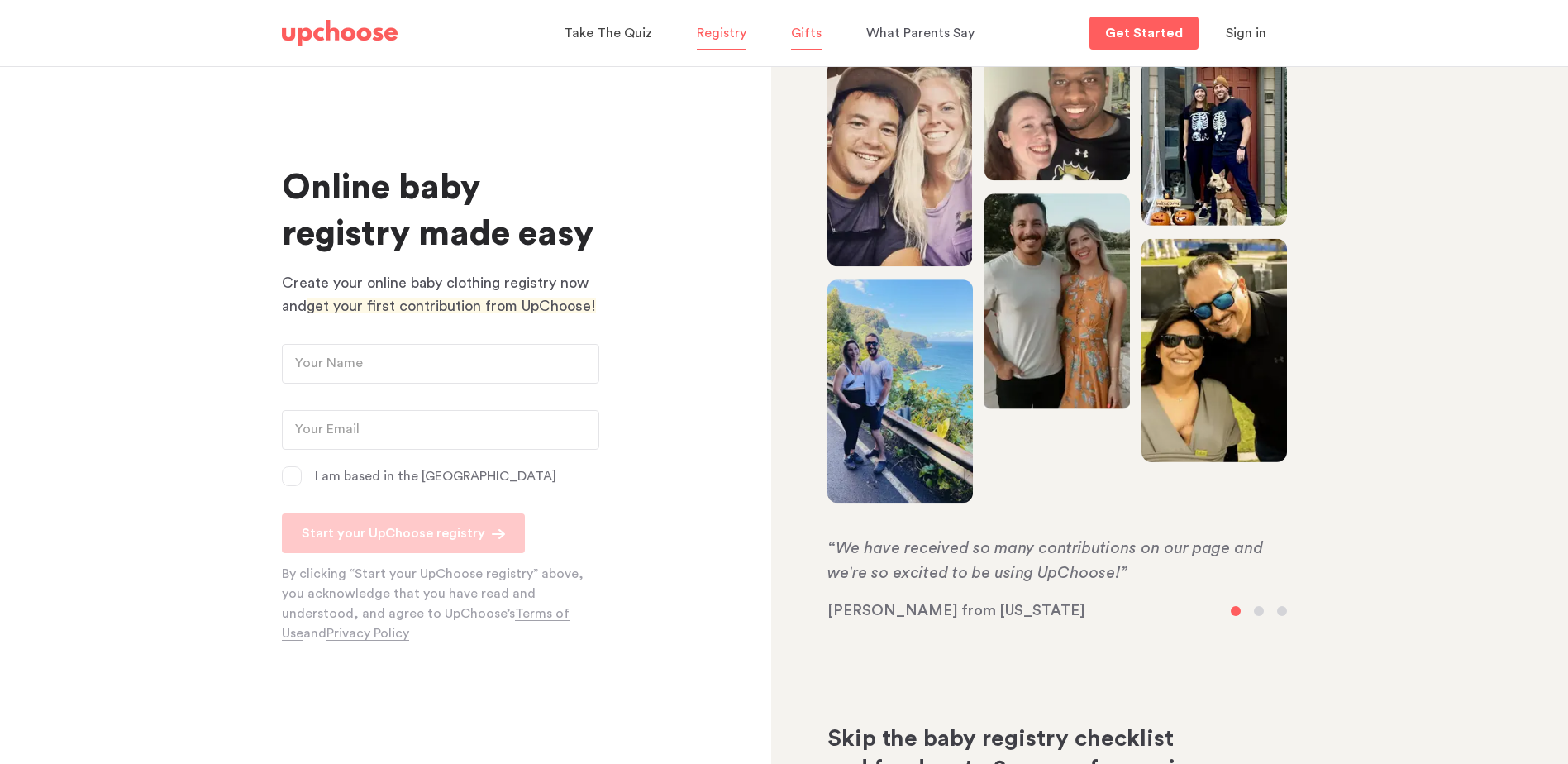
click at [813, 34] on span "Gifts" at bounding box center [806, 33] width 30 height 13
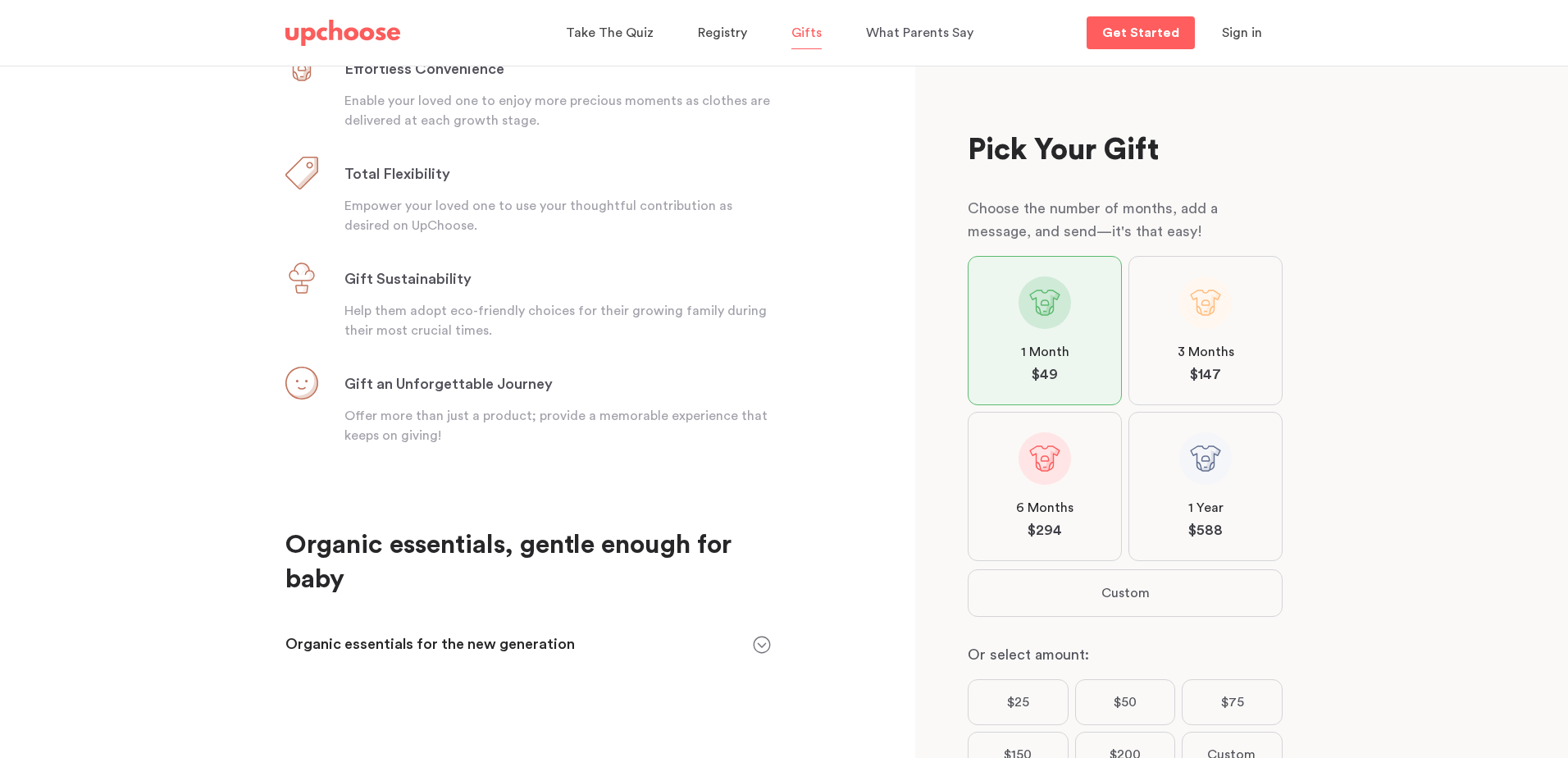
scroll to position [501, 0]
